Goal: Navigation & Orientation: Go to known website

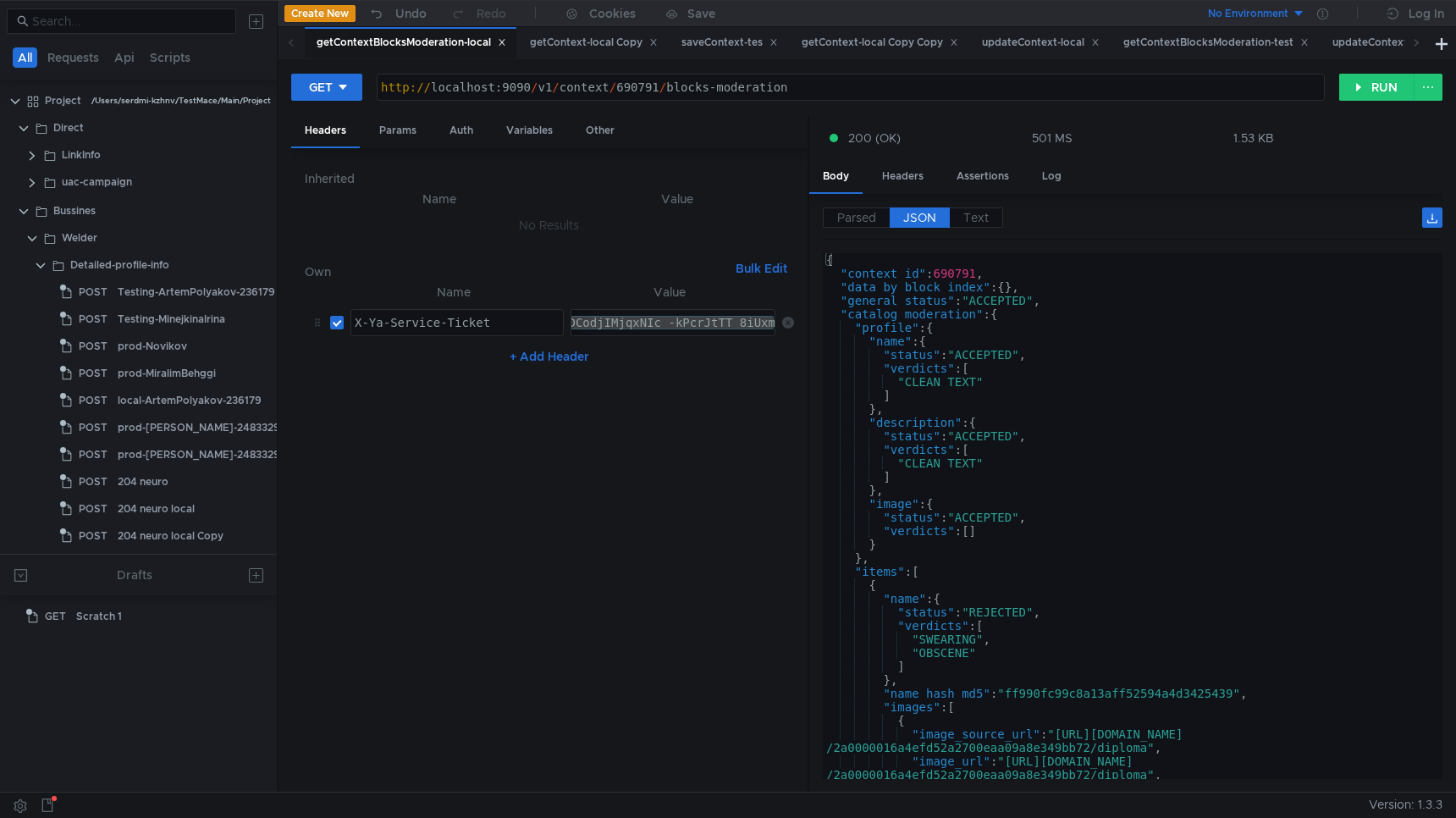
scroll to position [420, 0]
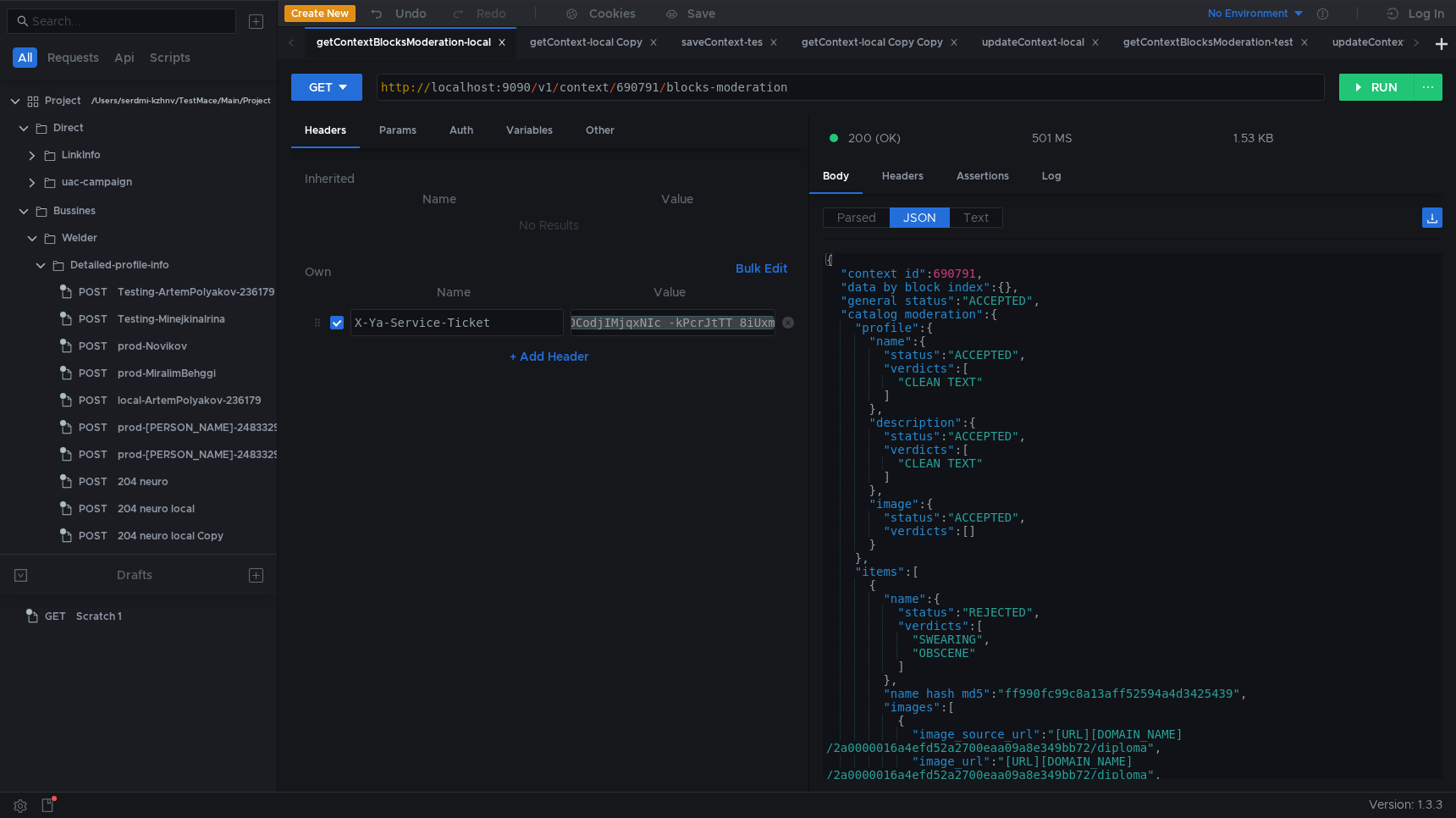
scroll to position [420, 0]
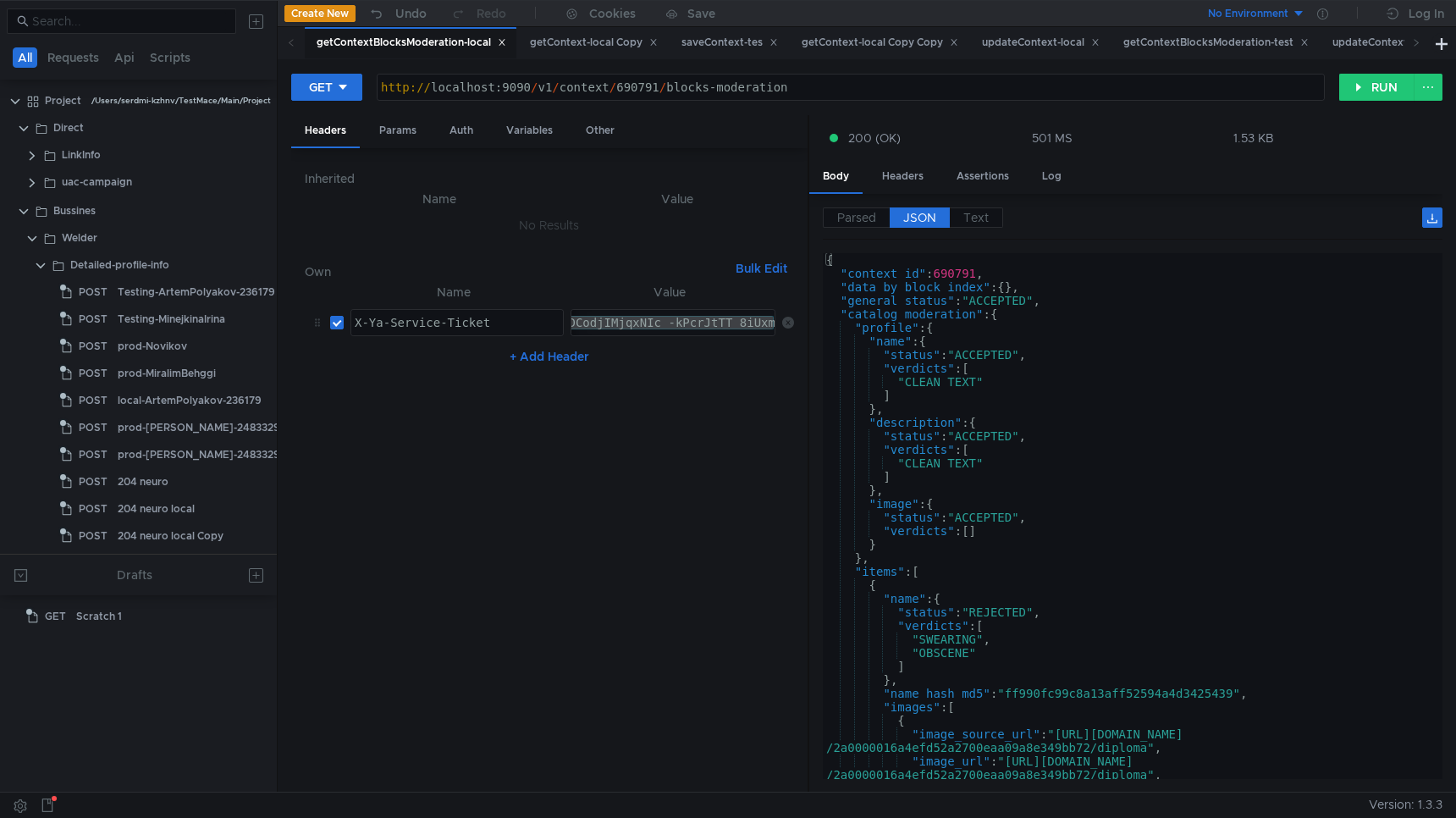
scroll to position [420, 0]
